Goal: Task Accomplishment & Management: Use online tool/utility

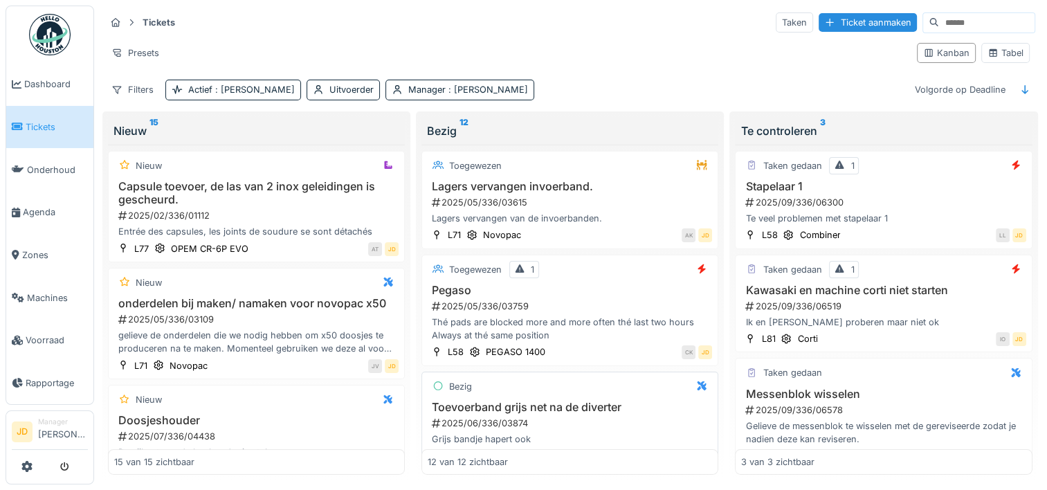
click at [451, 401] on h3 "Toevoerband grijs net na de diverter" at bounding box center [570, 407] width 284 height 13
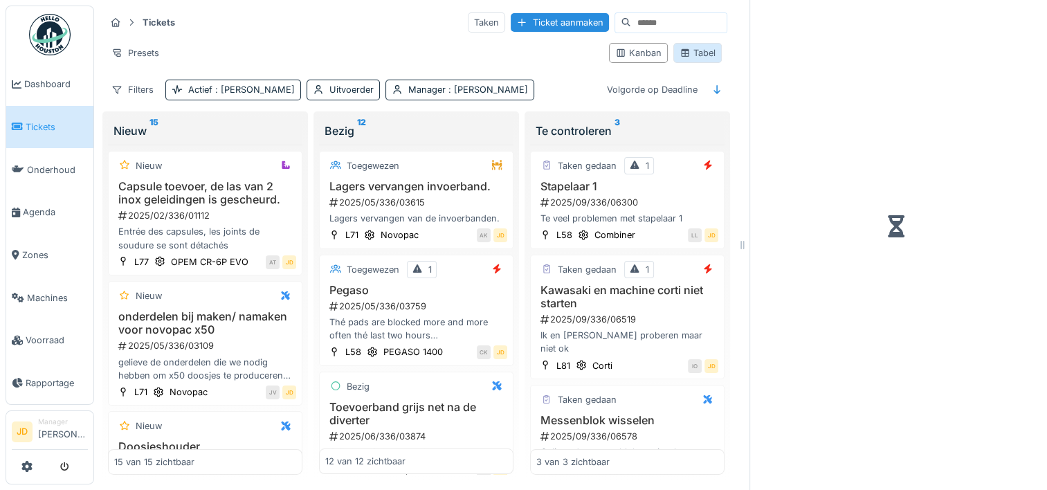
click at [681, 53] on div "Tabel" at bounding box center [697, 52] width 36 height 13
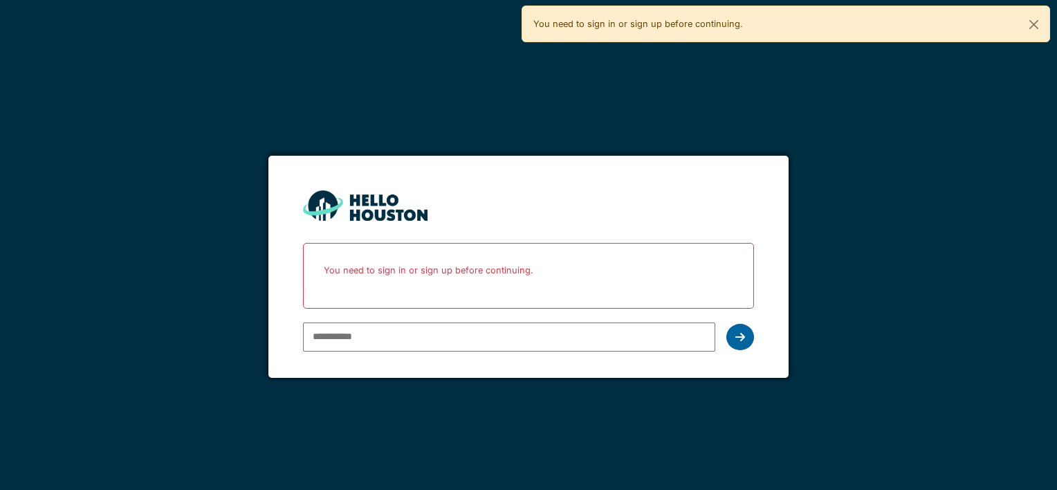
type input "**********"
click at [733, 331] on div at bounding box center [740, 337] width 28 height 26
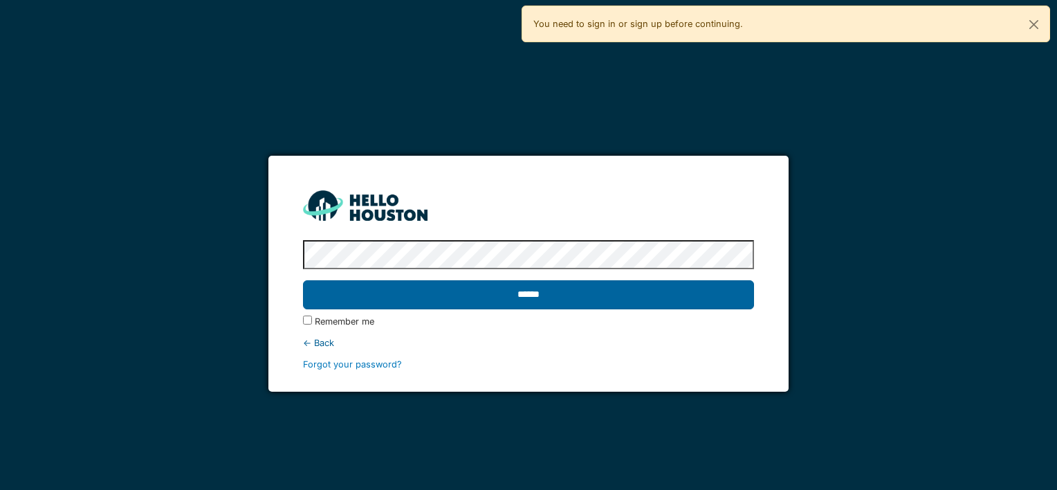
click at [689, 292] on input "******" at bounding box center [528, 294] width 450 height 29
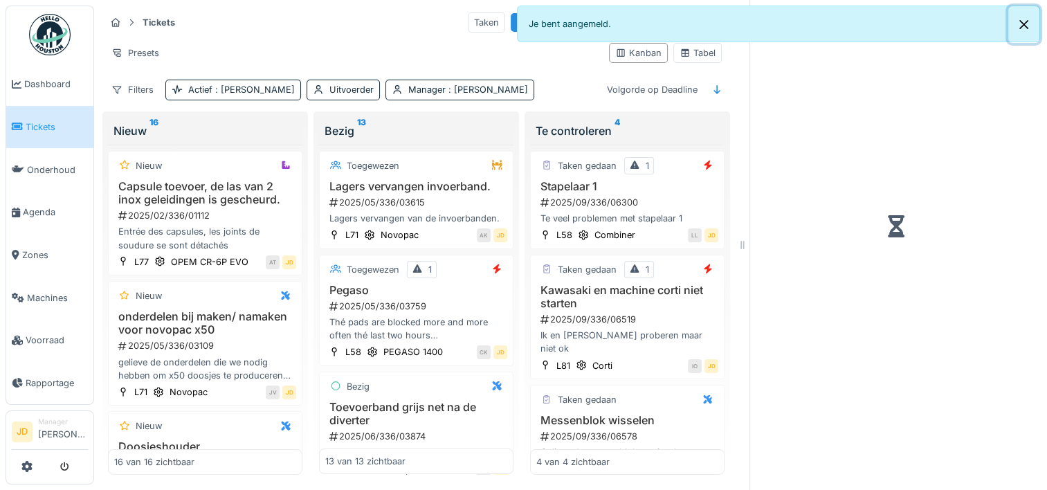
click at [1025, 21] on button "Close" at bounding box center [1023, 24] width 31 height 37
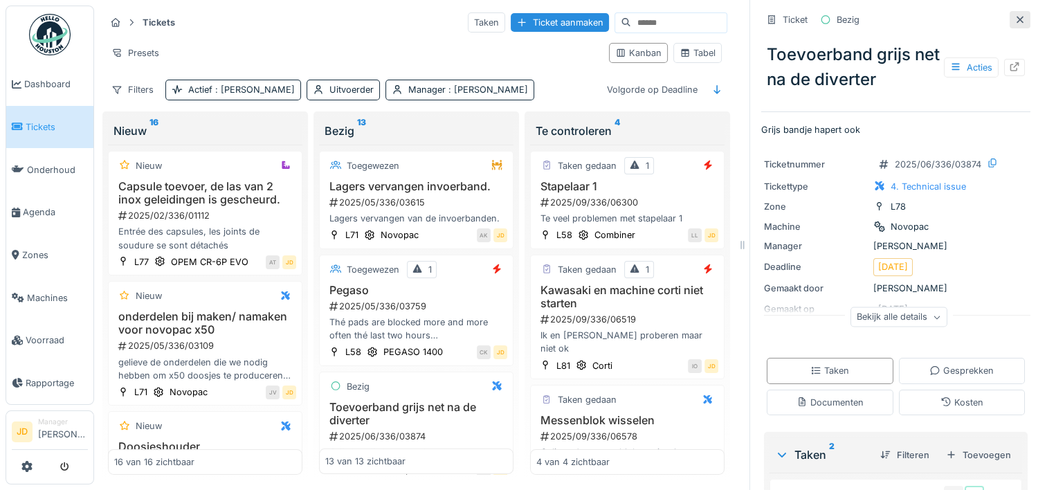
click at [1014, 22] on icon at bounding box center [1019, 19] width 11 height 9
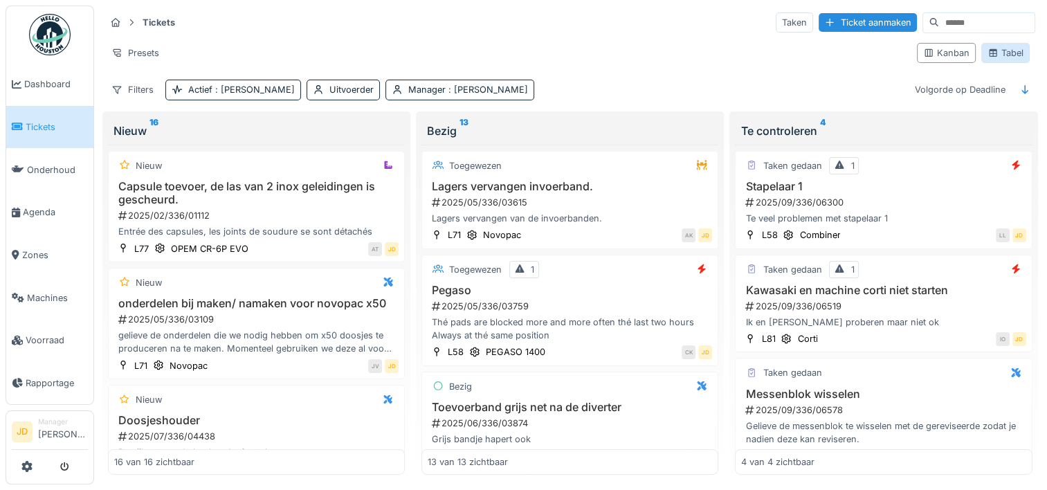
click at [987, 54] on icon at bounding box center [992, 52] width 11 height 9
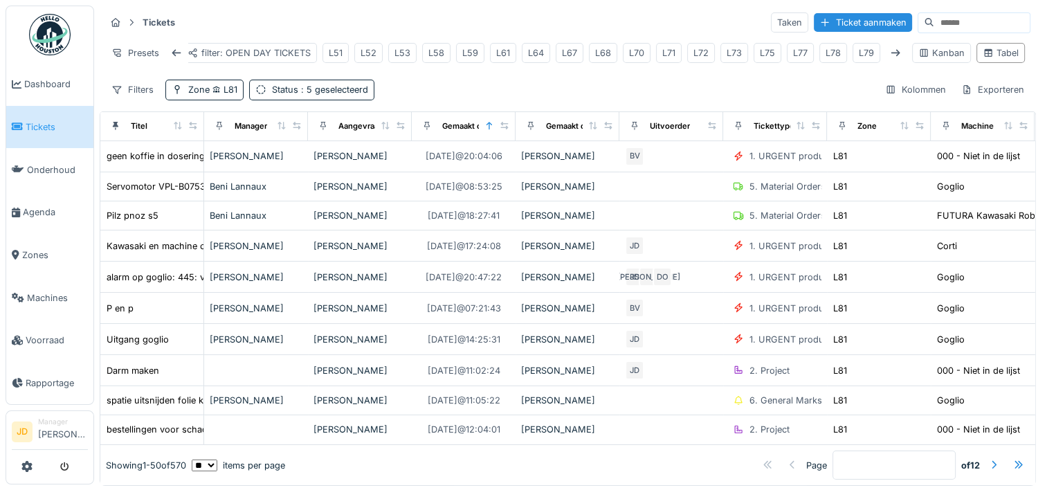
scroll to position [0, 268]
click at [818, 54] on div "L78" at bounding box center [825, 52] width 15 height 13
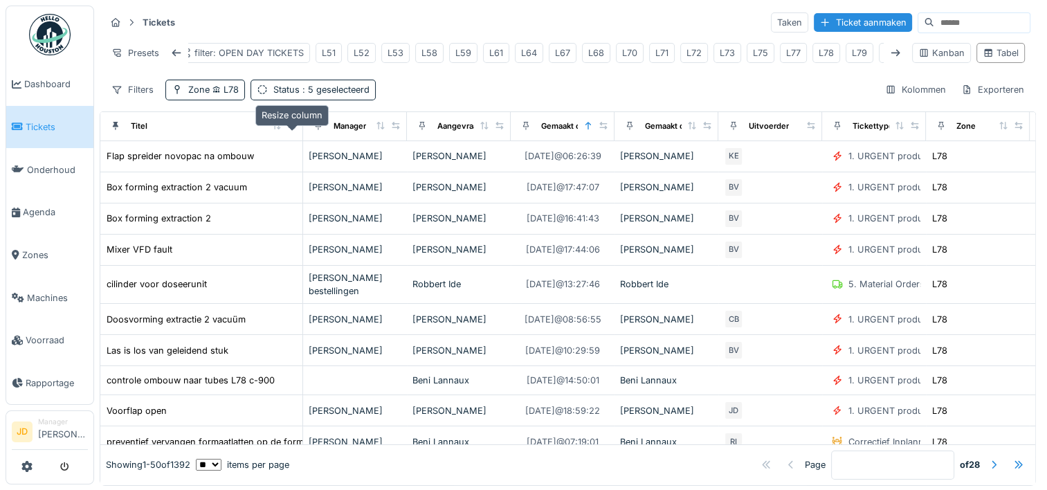
drag, startPoint x: 194, startPoint y: 132, endPoint x: 293, endPoint y: 136, distance: 99.0
click at [293, 129] on icon at bounding box center [292, 126] width 10 height 8
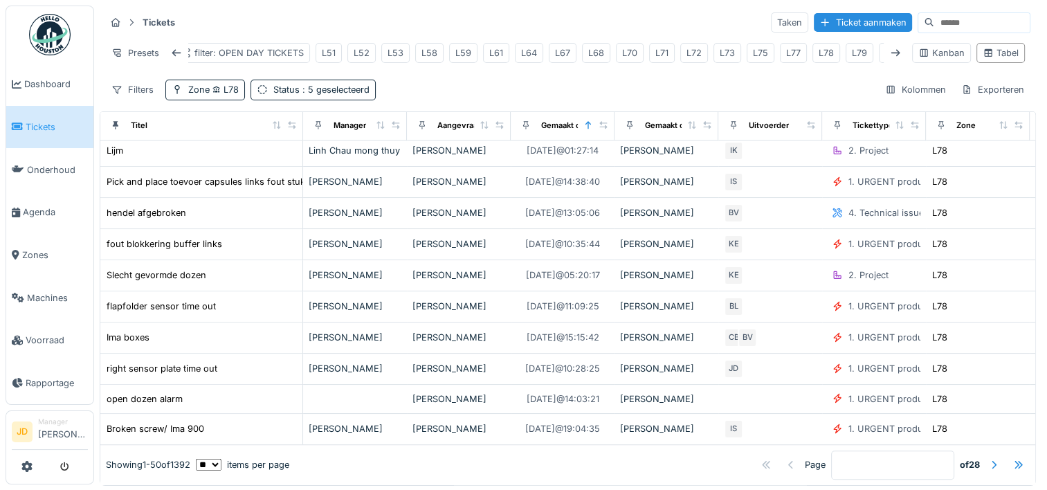
scroll to position [1038, 0]
